Goal: Information Seeking & Learning: Learn about a topic

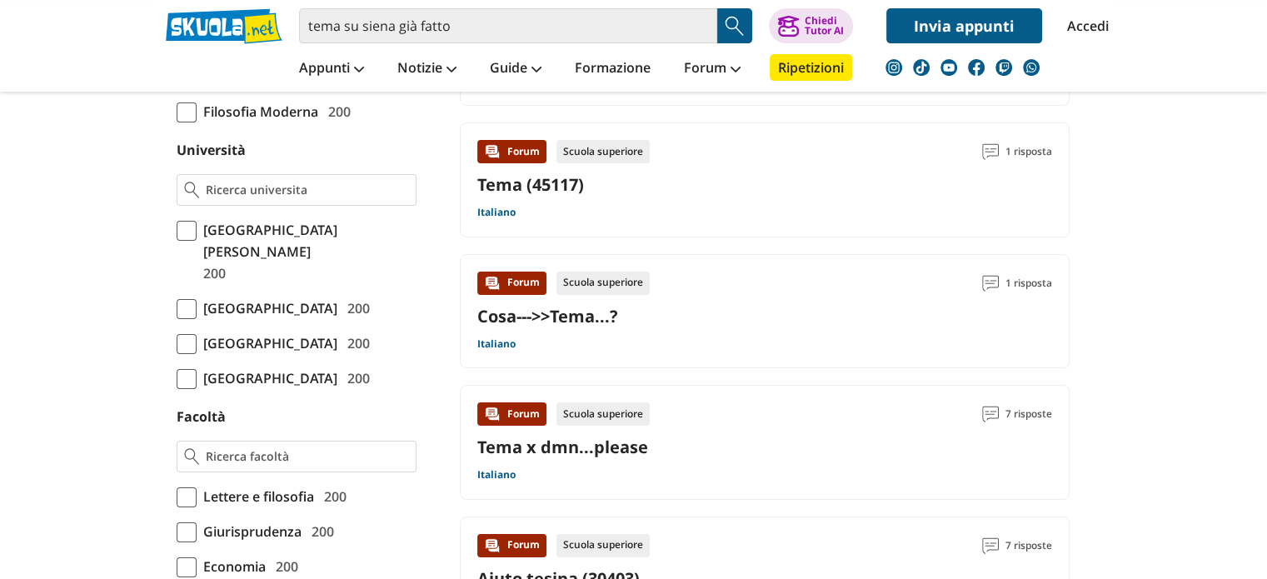
scroll to position [666, 0]
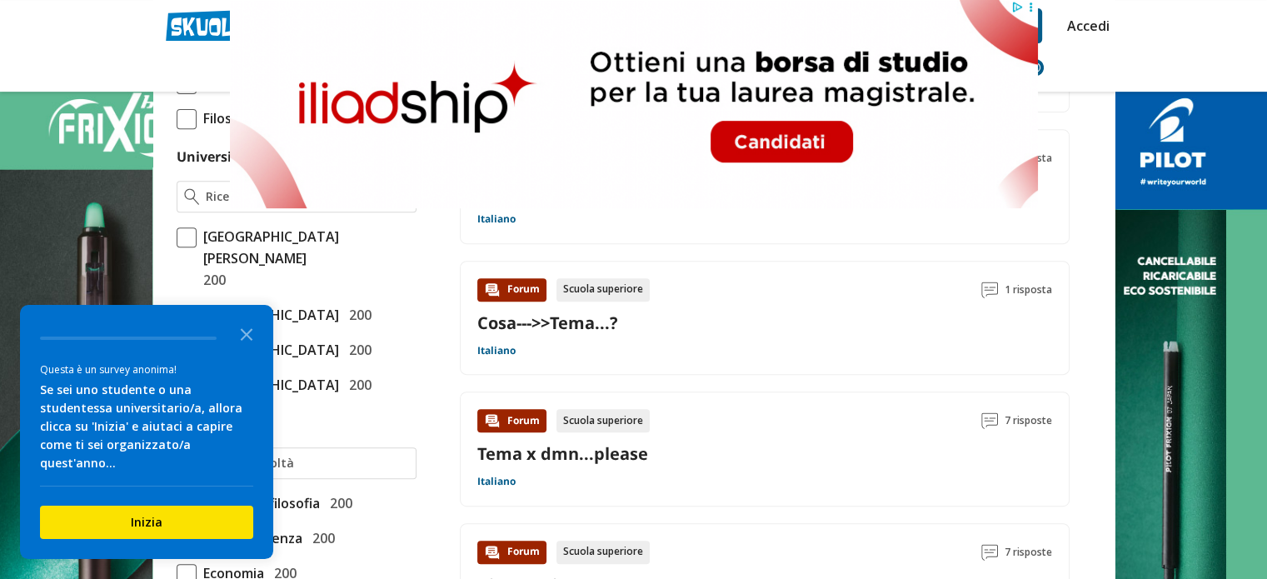
click at [242, 350] on icon "Close the survey" at bounding box center [246, 332] width 33 height 33
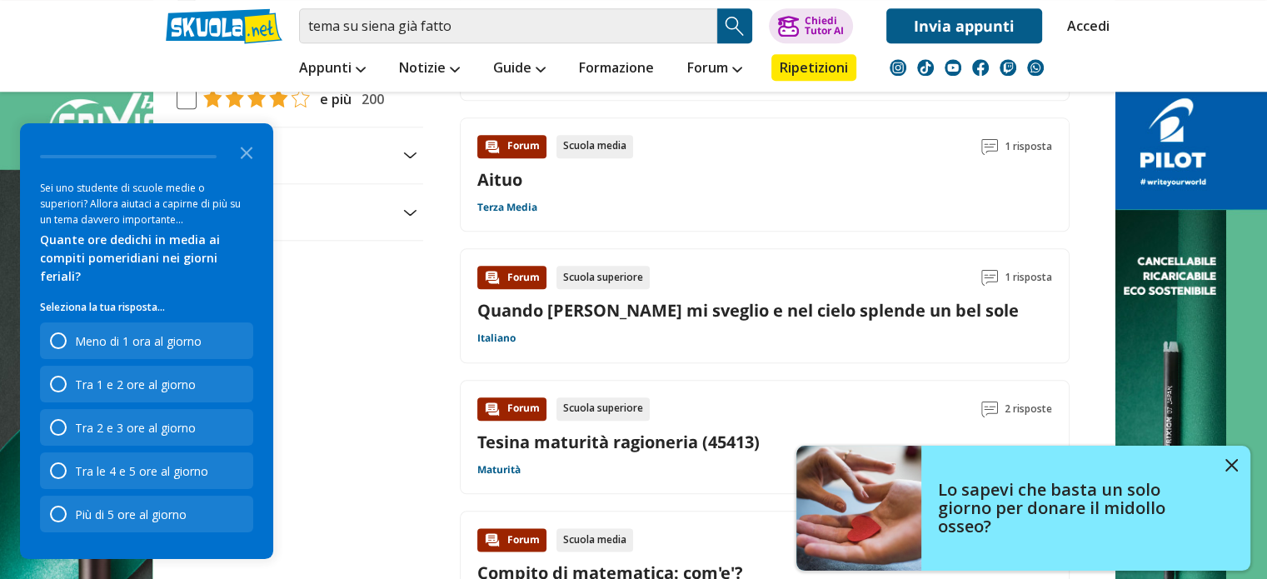
scroll to position [1499, 0]
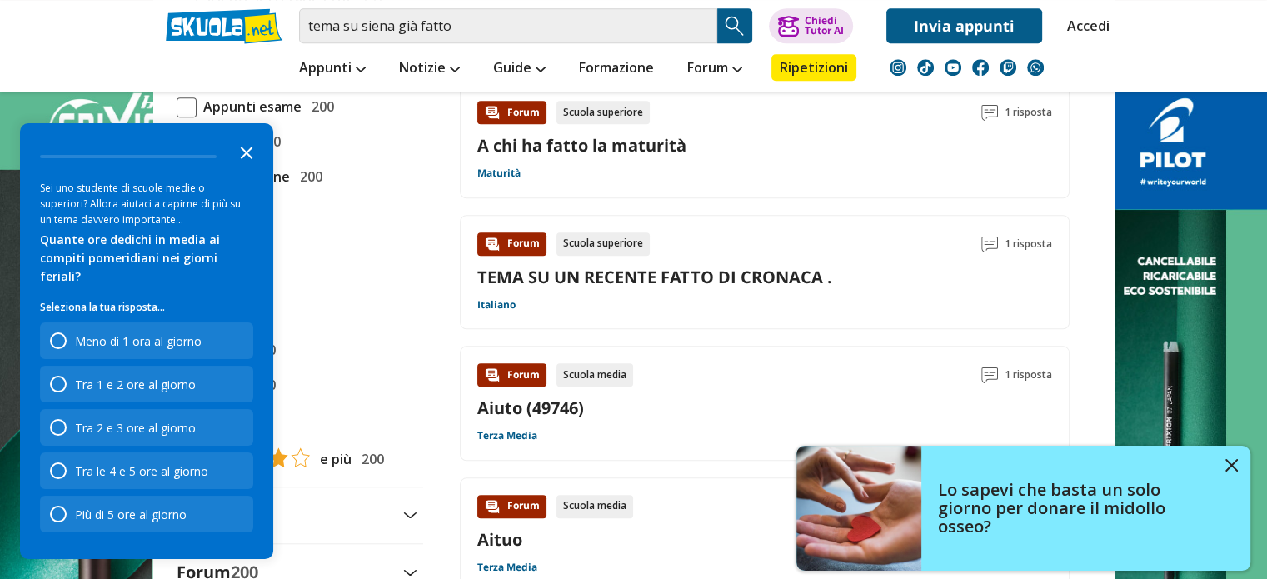
click at [255, 168] on icon "Close the survey" at bounding box center [246, 151] width 33 height 33
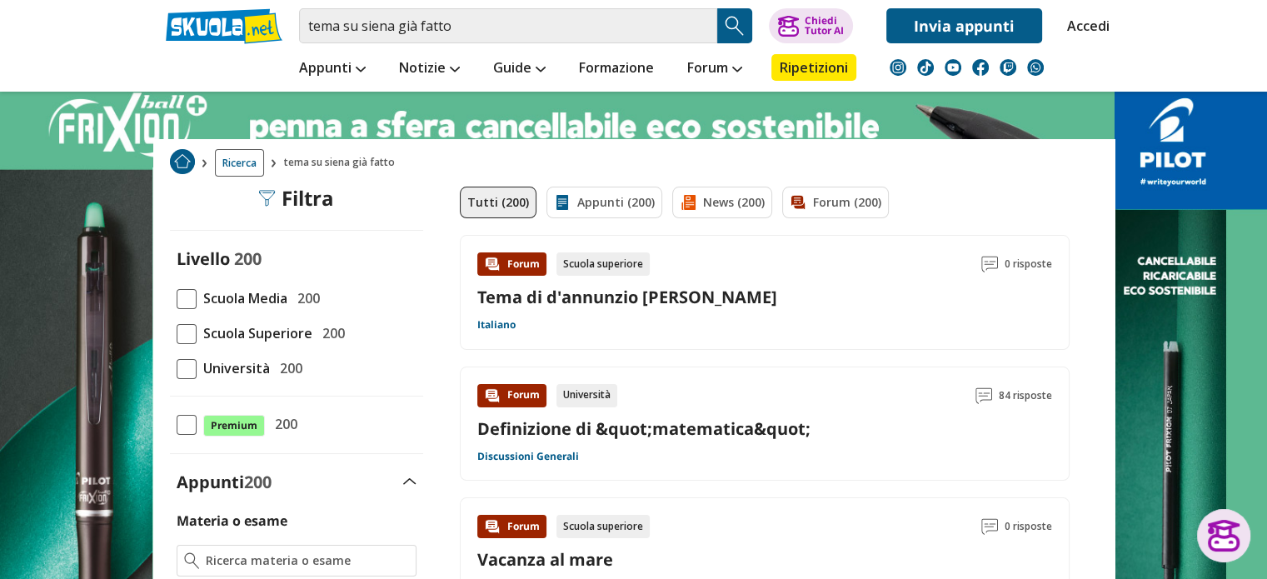
scroll to position [32, 0]
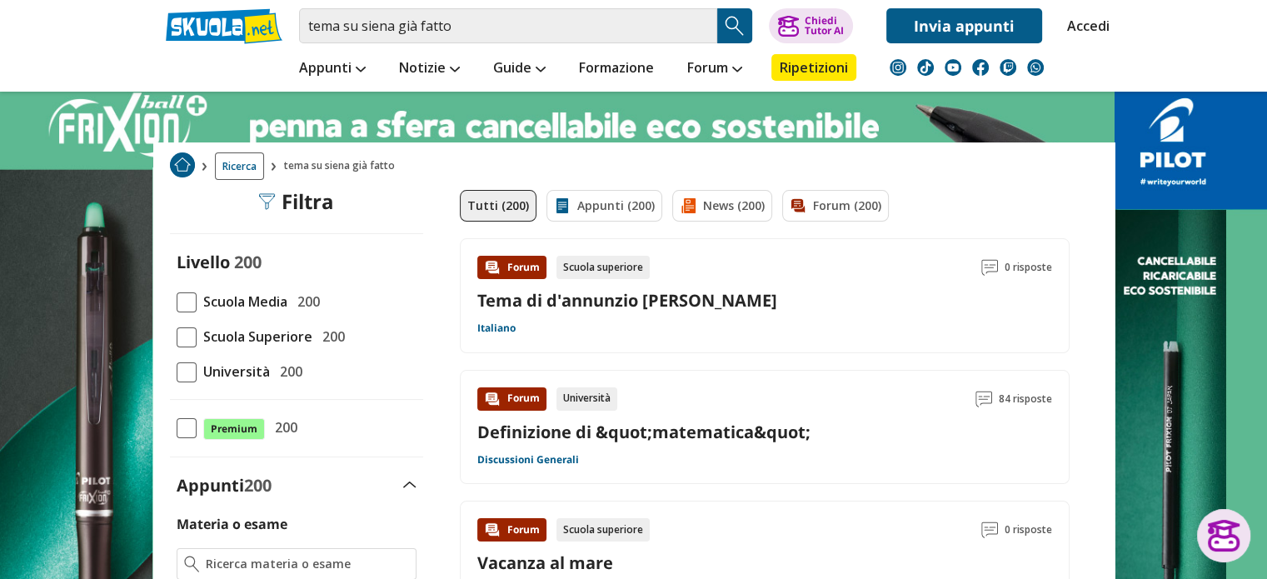
click at [194, 301] on span at bounding box center [187, 302] width 20 height 20
click at [177, 301] on input "Scuola Media 200" at bounding box center [177, 301] width 0 height 0
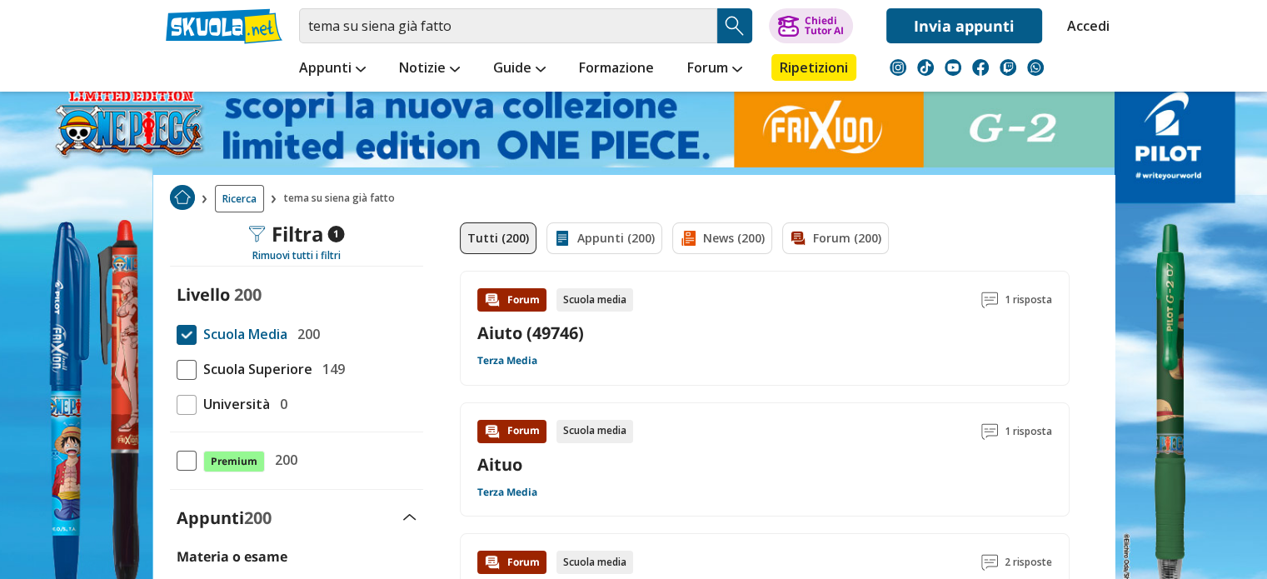
click at [606, 302] on div "Scuola media" at bounding box center [594, 299] width 77 height 23
